Goal: Use online tool/utility: Use online tool/utility

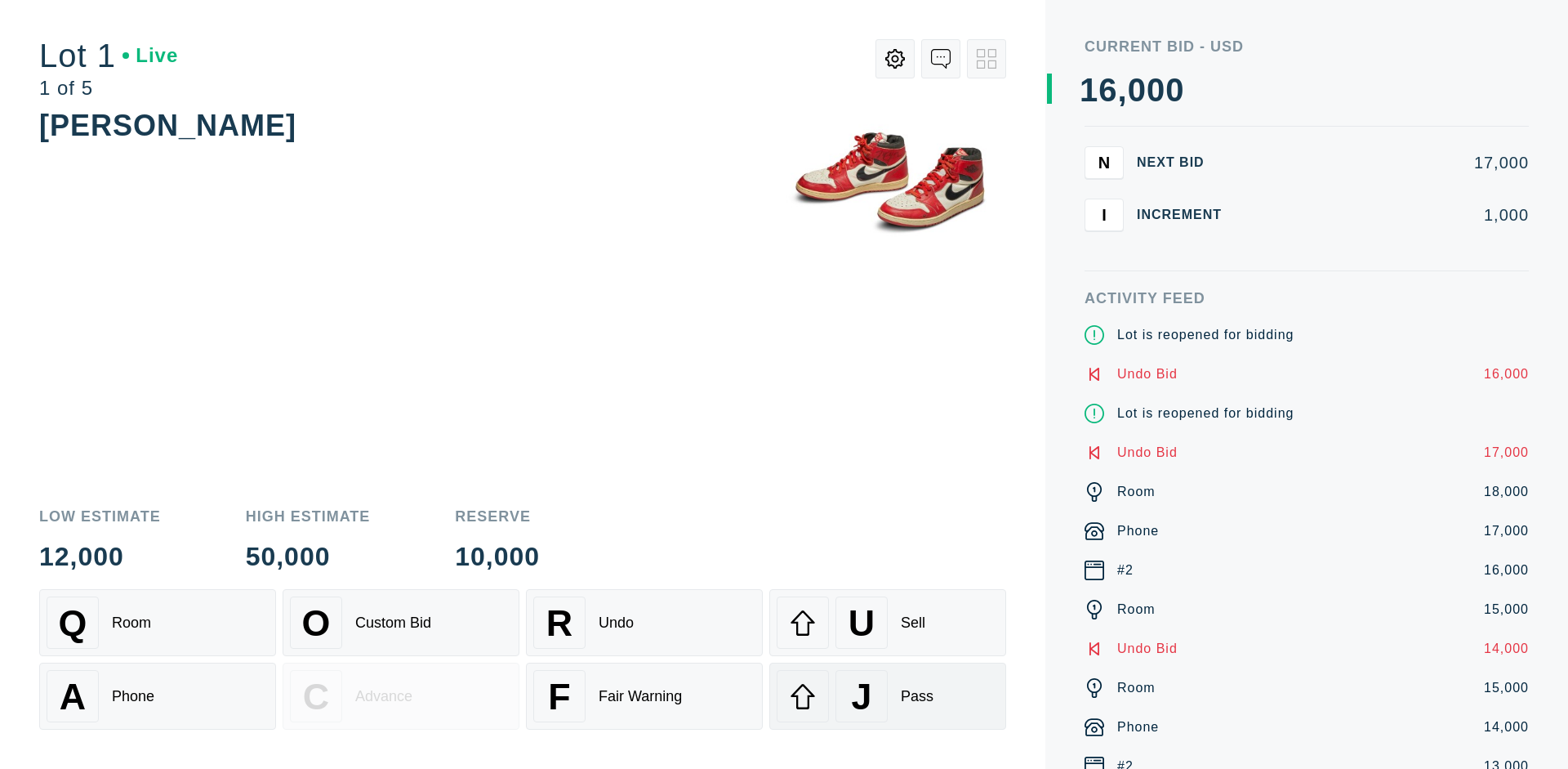
click at [888, 696] on div "J Pass" at bounding box center [888, 695] width 222 height 52
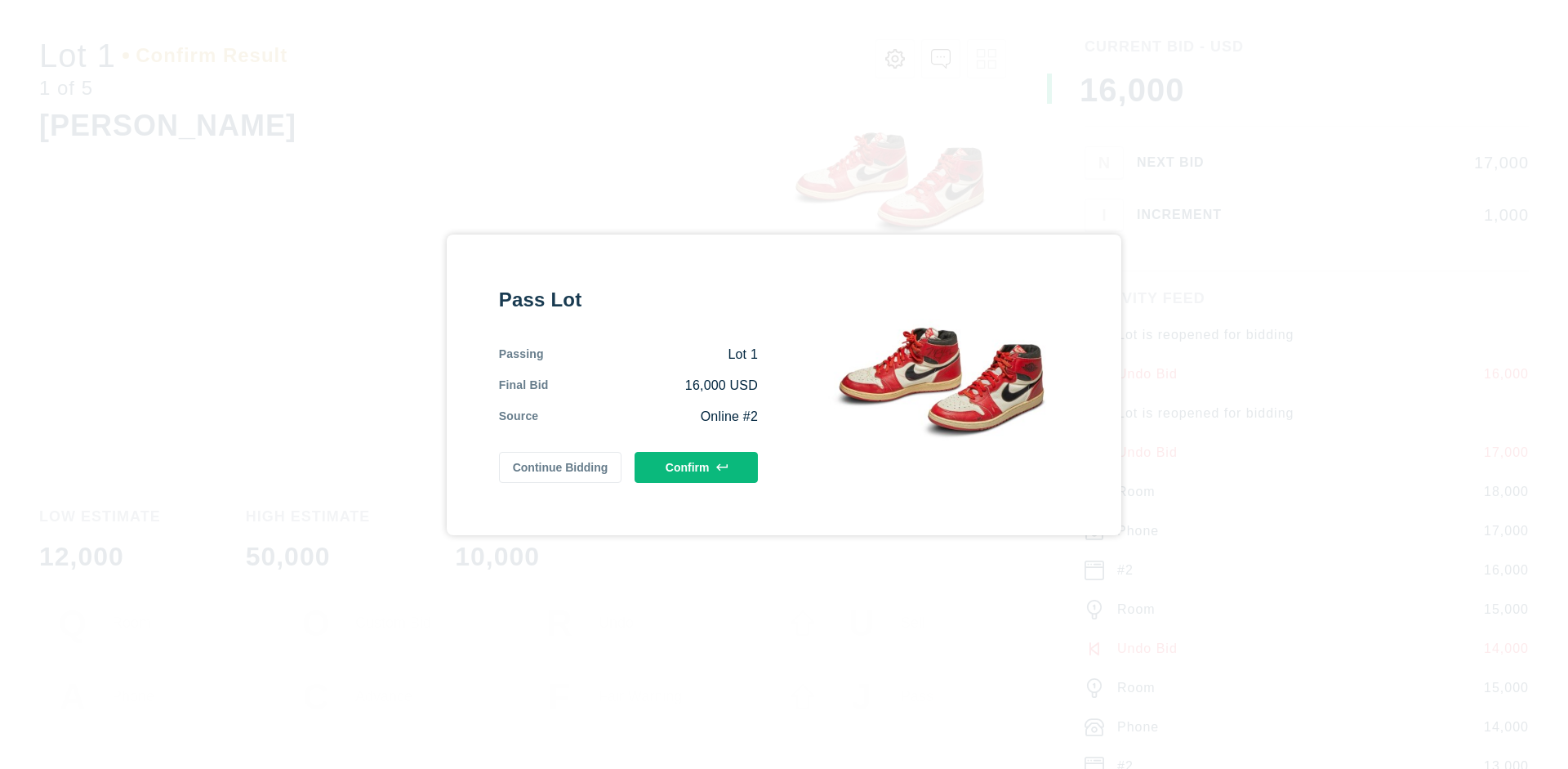
click at [697, 466] on button "Confirm" at bounding box center [696, 466] width 124 height 31
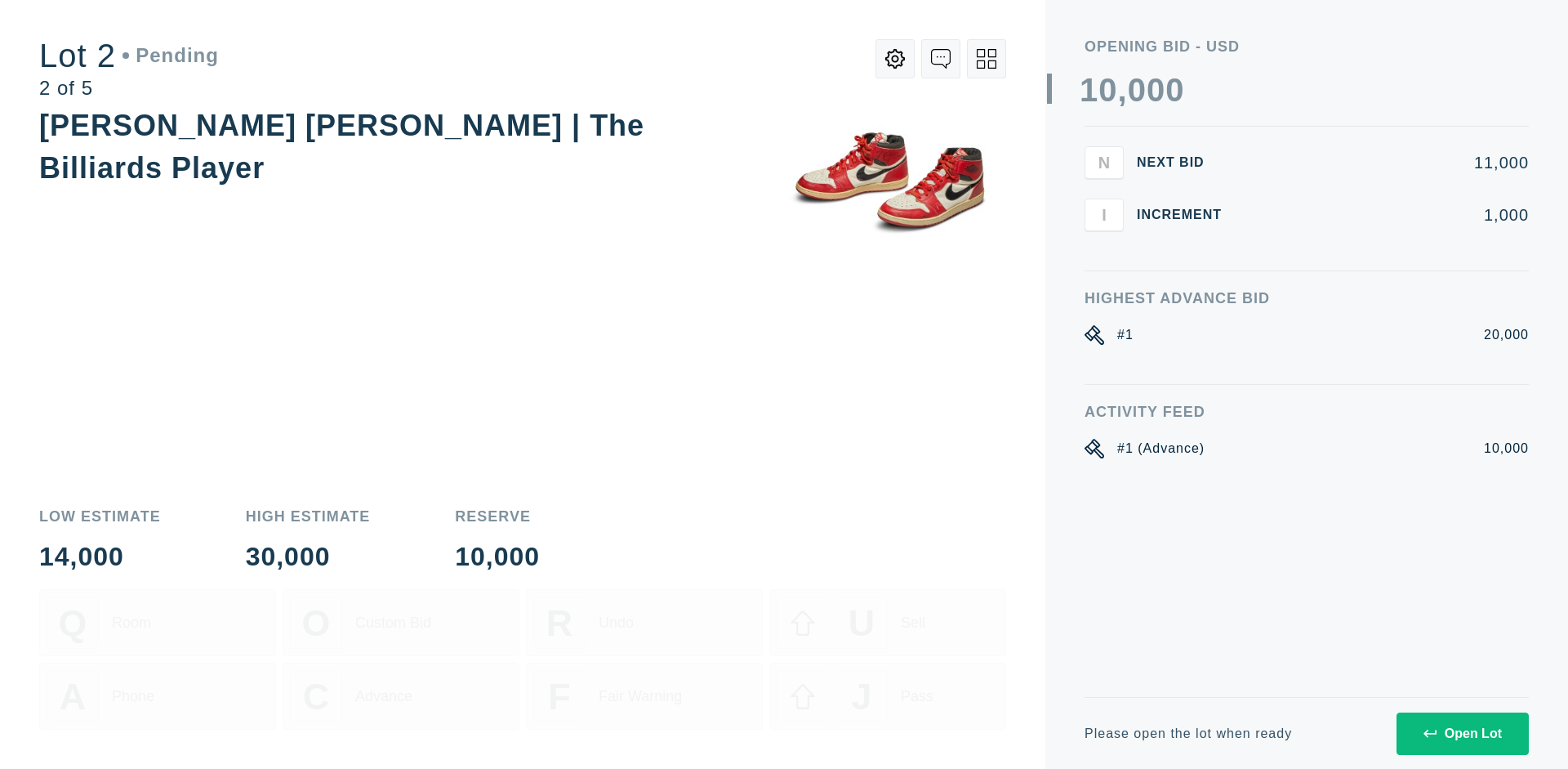
click at [1462, 732] on div "Open Lot" at bounding box center [1463, 733] width 79 height 15
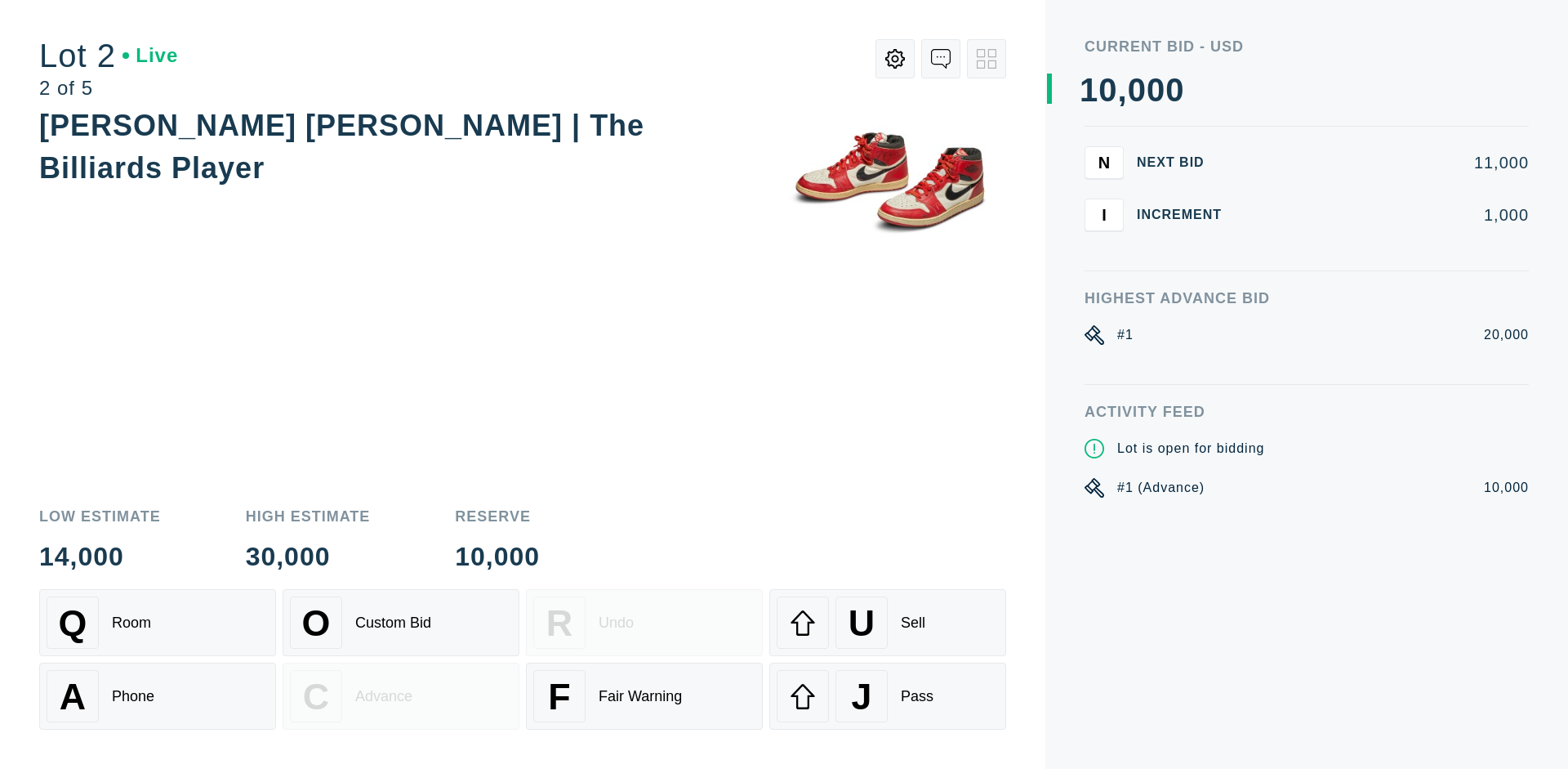
click at [158, 622] on div "Q Room" at bounding box center [158, 622] width 222 height 52
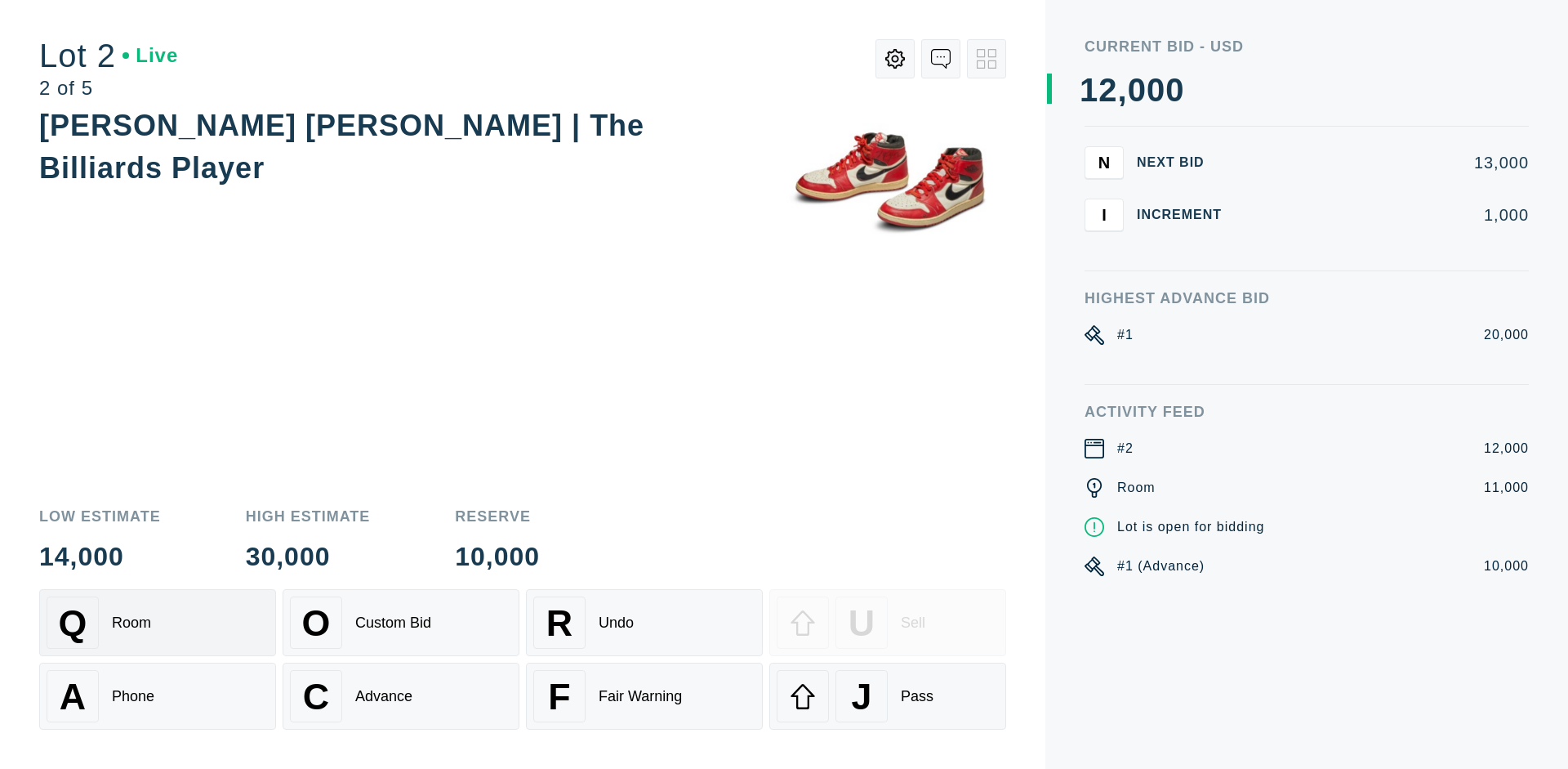
click at [401, 696] on div "Advance" at bounding box center [383, 696] width 57 height 17
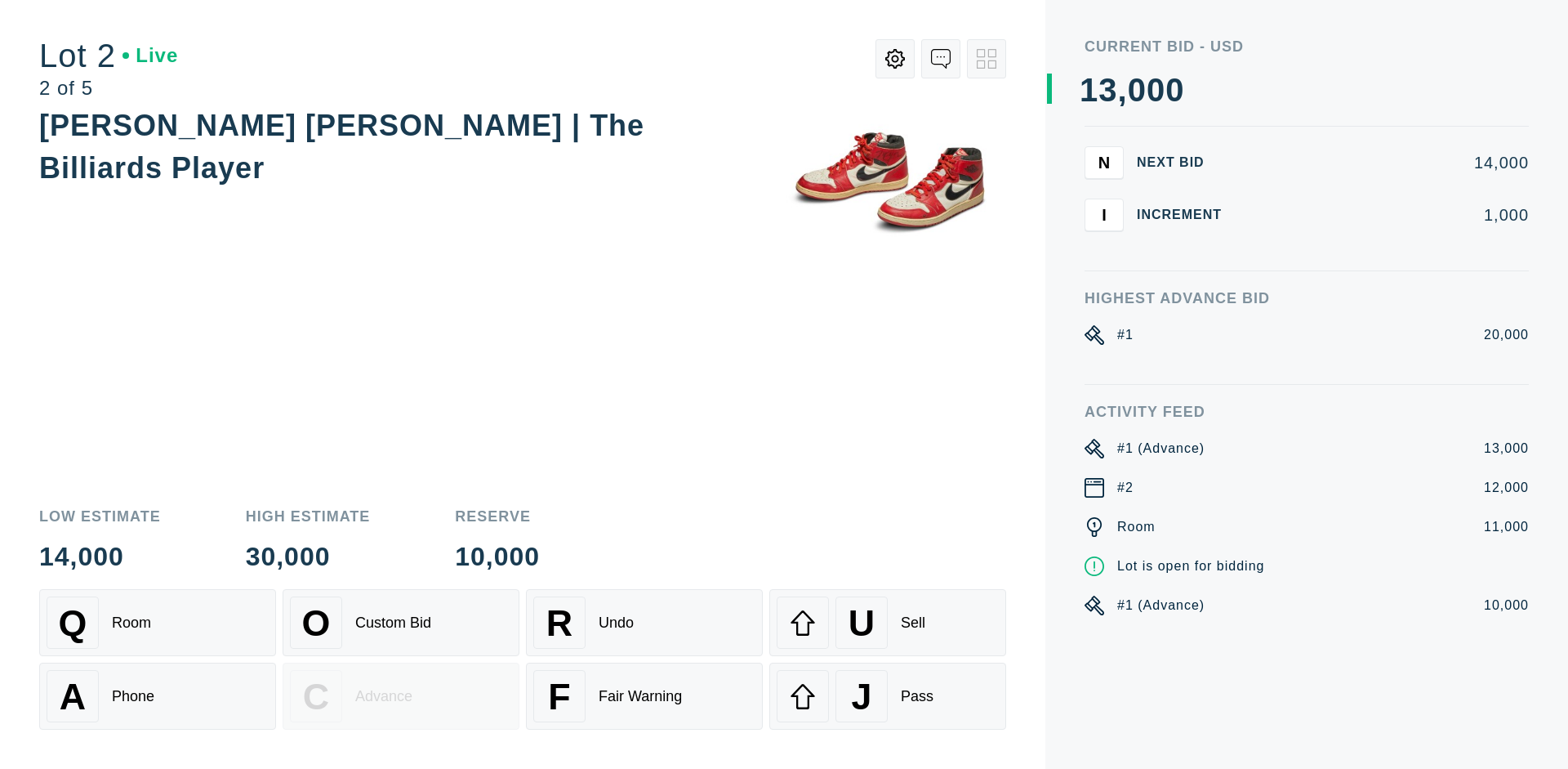
click at [888, 622] on div "U Sell" at bounding box center [888, 622] width 222 height 52
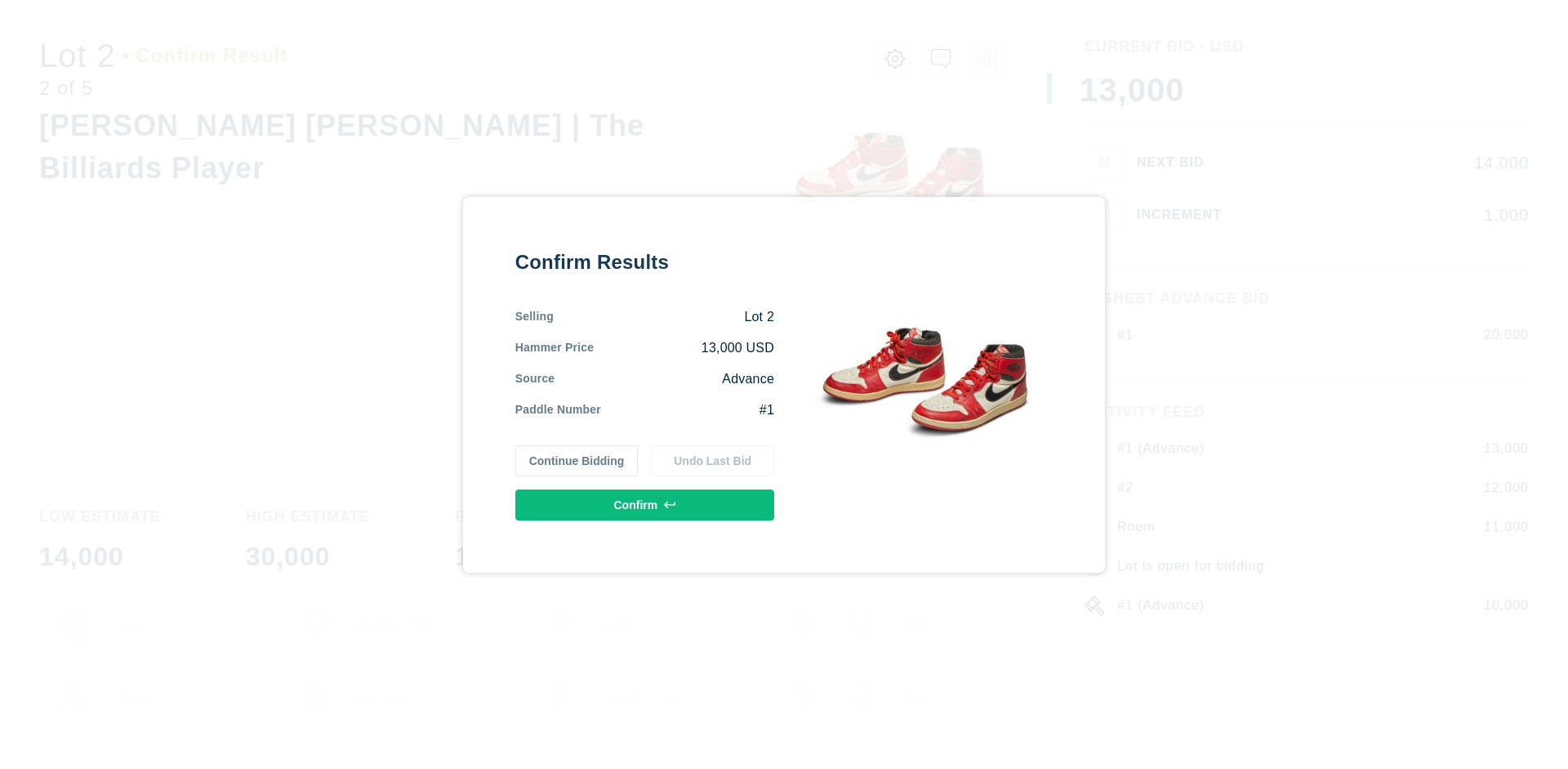
click at [645, 504] on button "Confirm" at bounding box center [645, 504] width 259 height 31
